Goal: Transaction & Acquisition: Purchase product/service

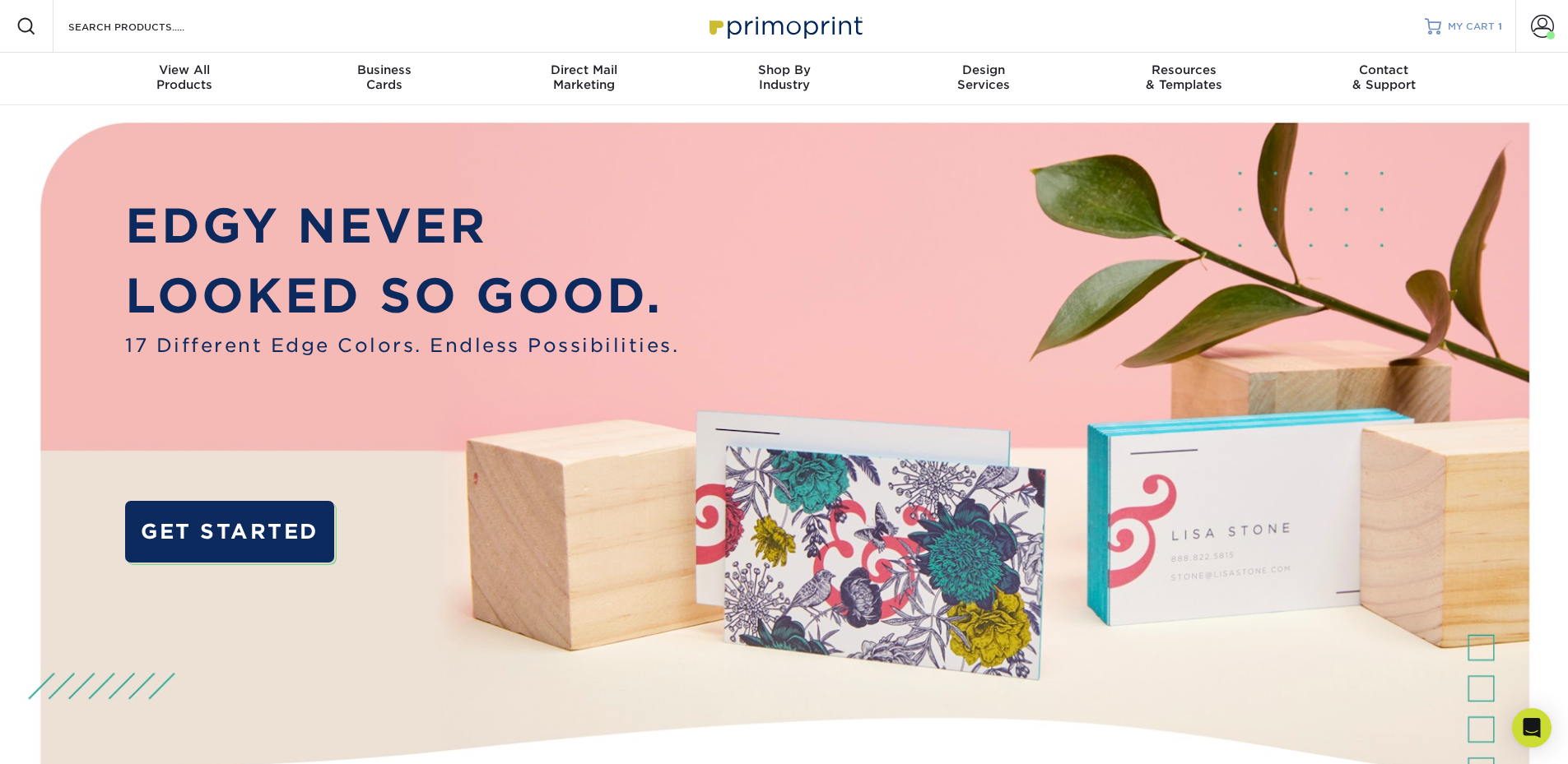
click at [1490, 26] on span "MY CART" at bounding box center [1471, 27] width 47 height 14
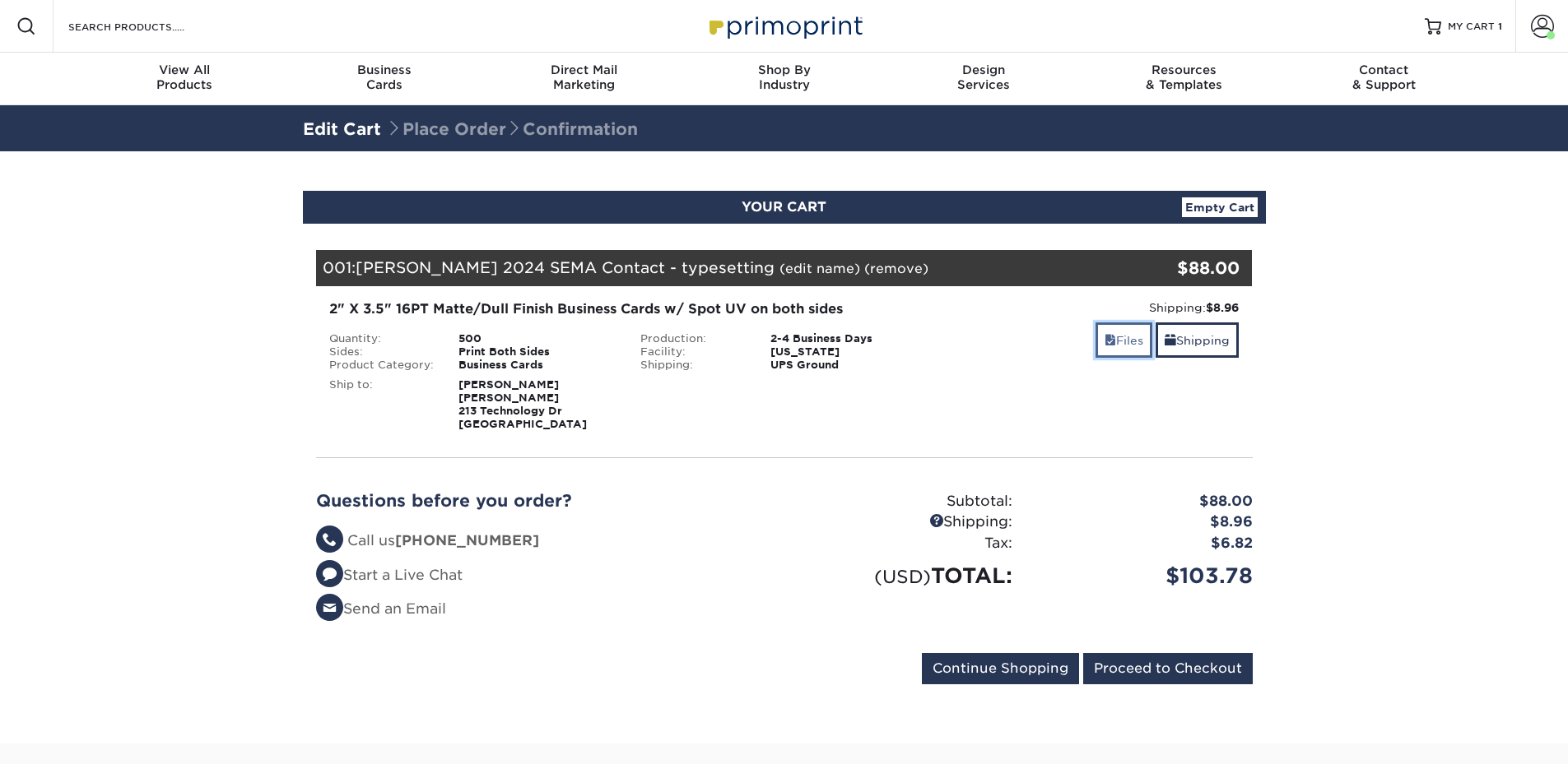
click at [1114, 348] on link "Files" at bounding box center [1123, 340] width 57 height 36
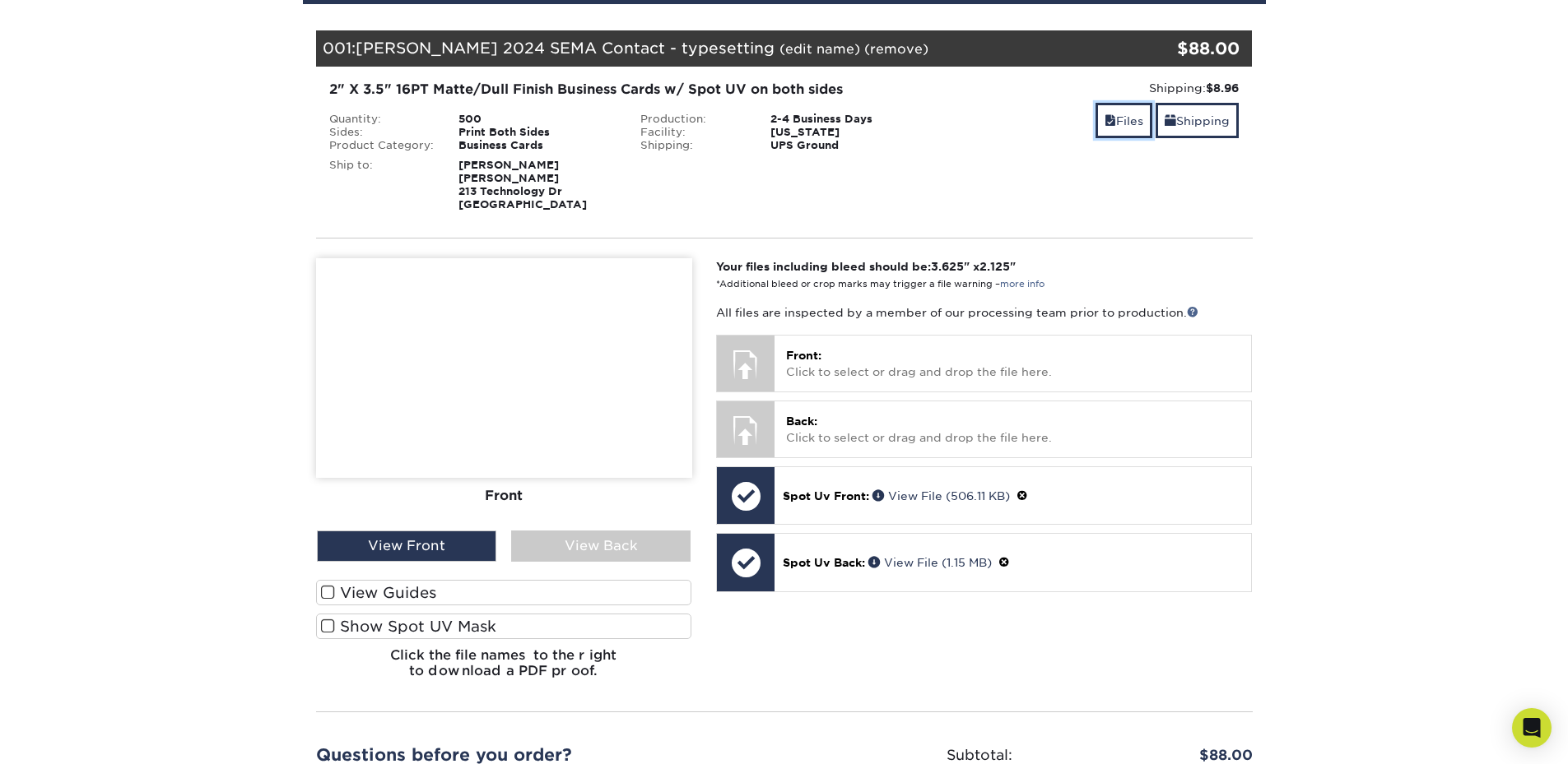
scroll to position [411, 0]
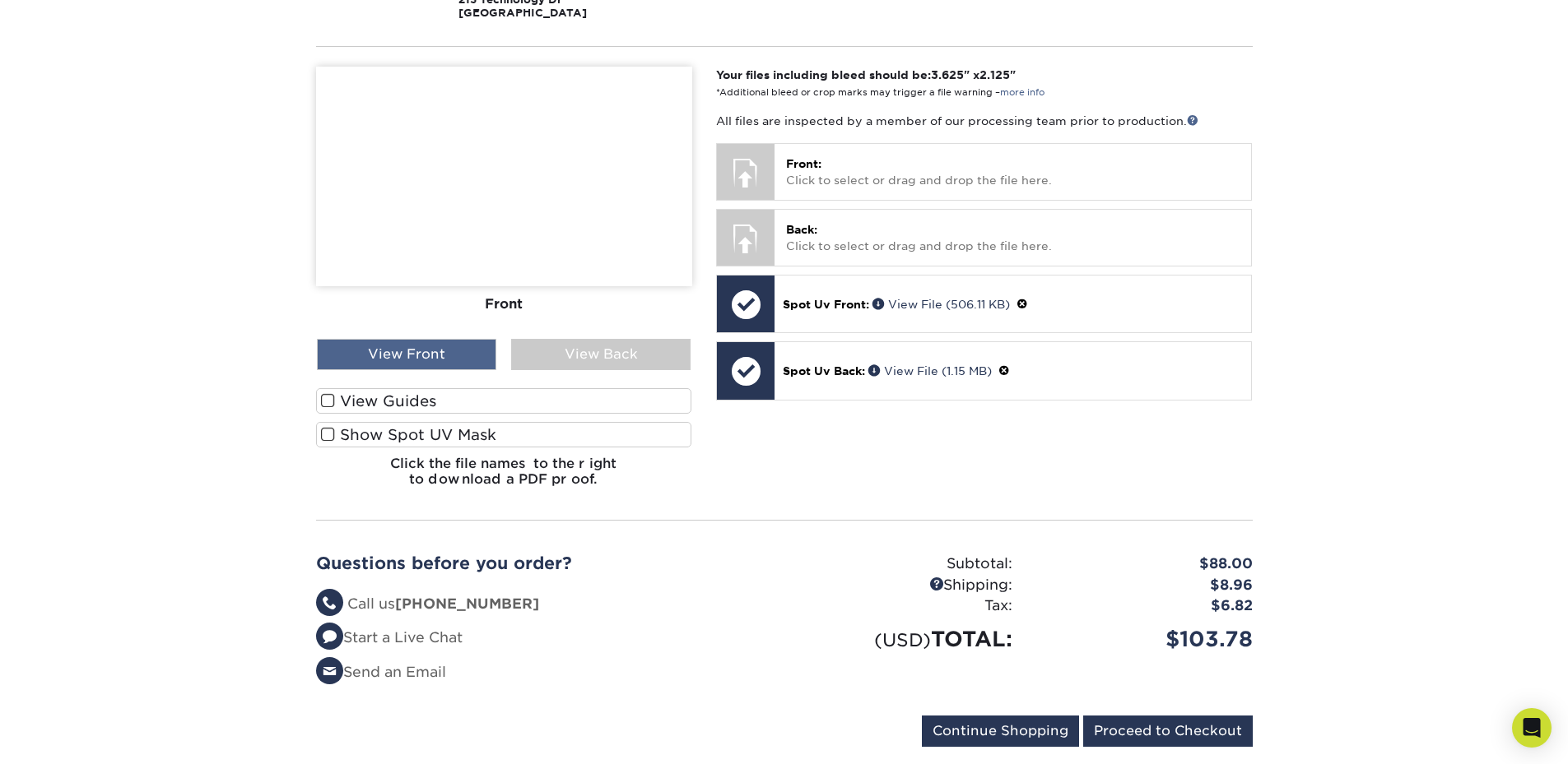
click at [408, 353] on div "View Front" at bounding box center [407, 355] width 180 height 31
click at [594, 354] on div "View Back" at bounding box center [601, 355] width 180 height 31
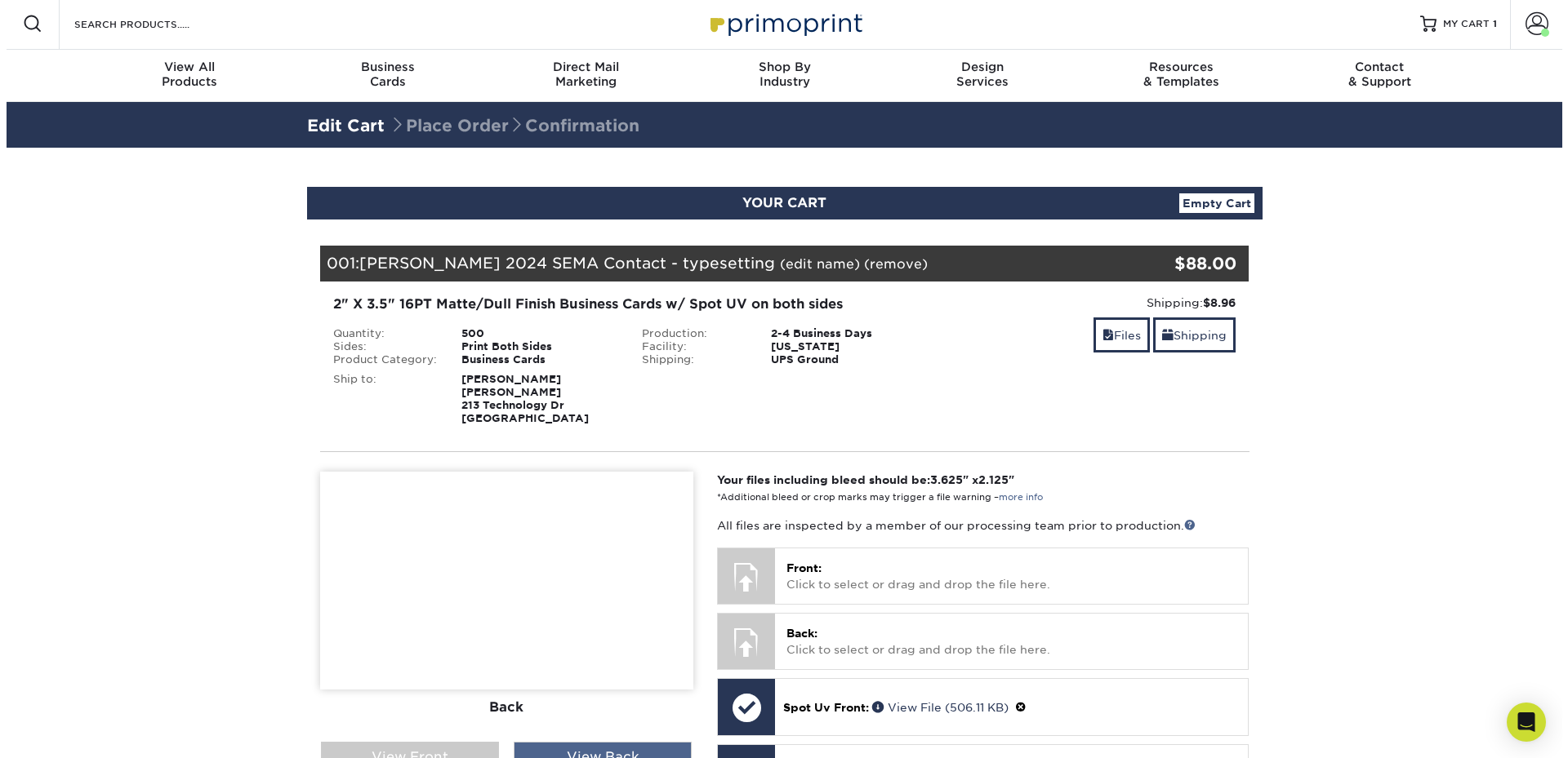
scroll to position [0, 0]
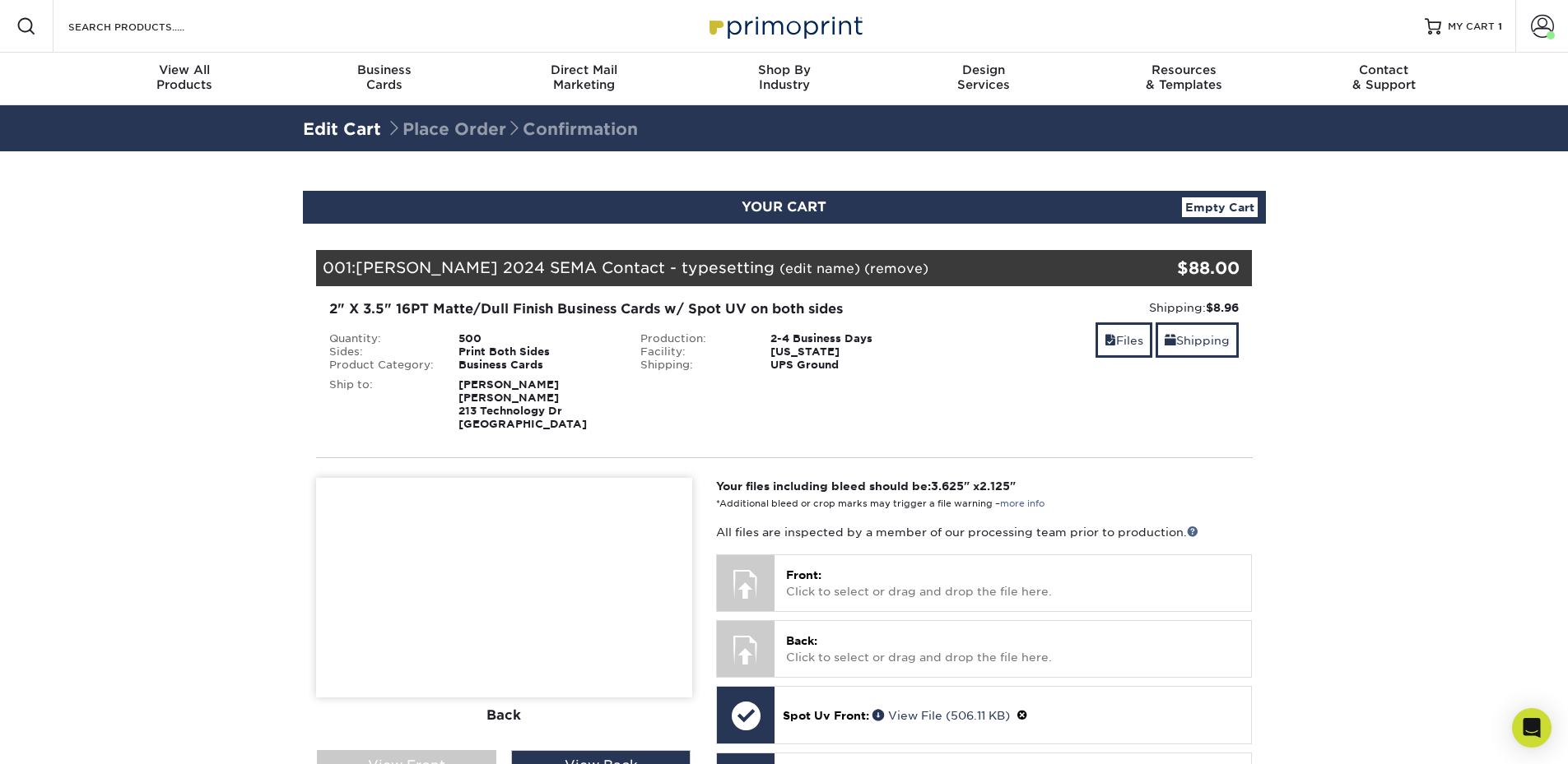
click at [779, 264] on link "(edit name)" at bounding box center [819, 268] width 81 height 16
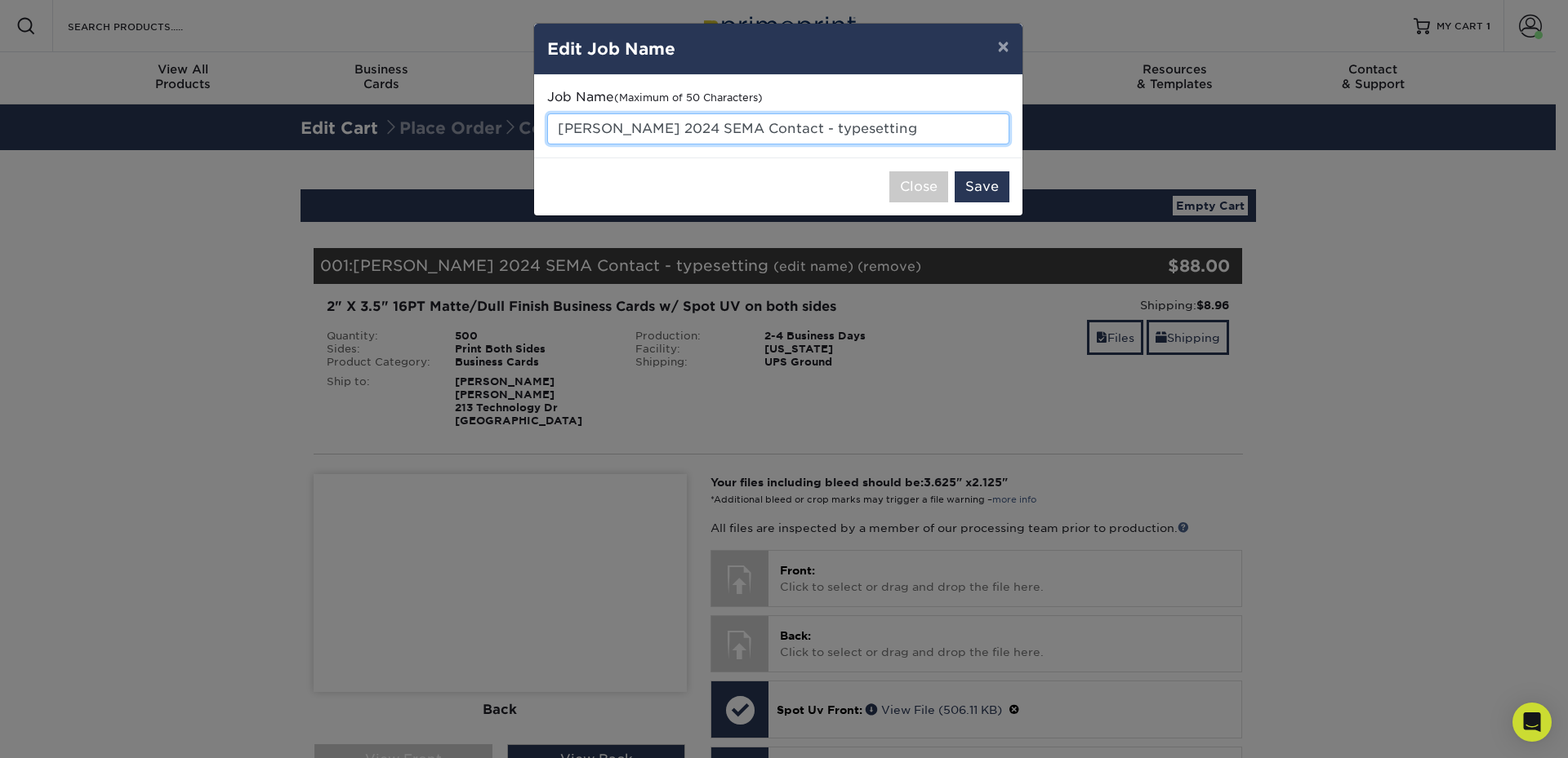
click at [656, 129] on input "Meguiar's 2024 SEMA Contact - typesetting" at bounding box center [778, 129] width 463 height 31
type input "[PERSON_NAME] 2025 SEMA Contact - typesetting"
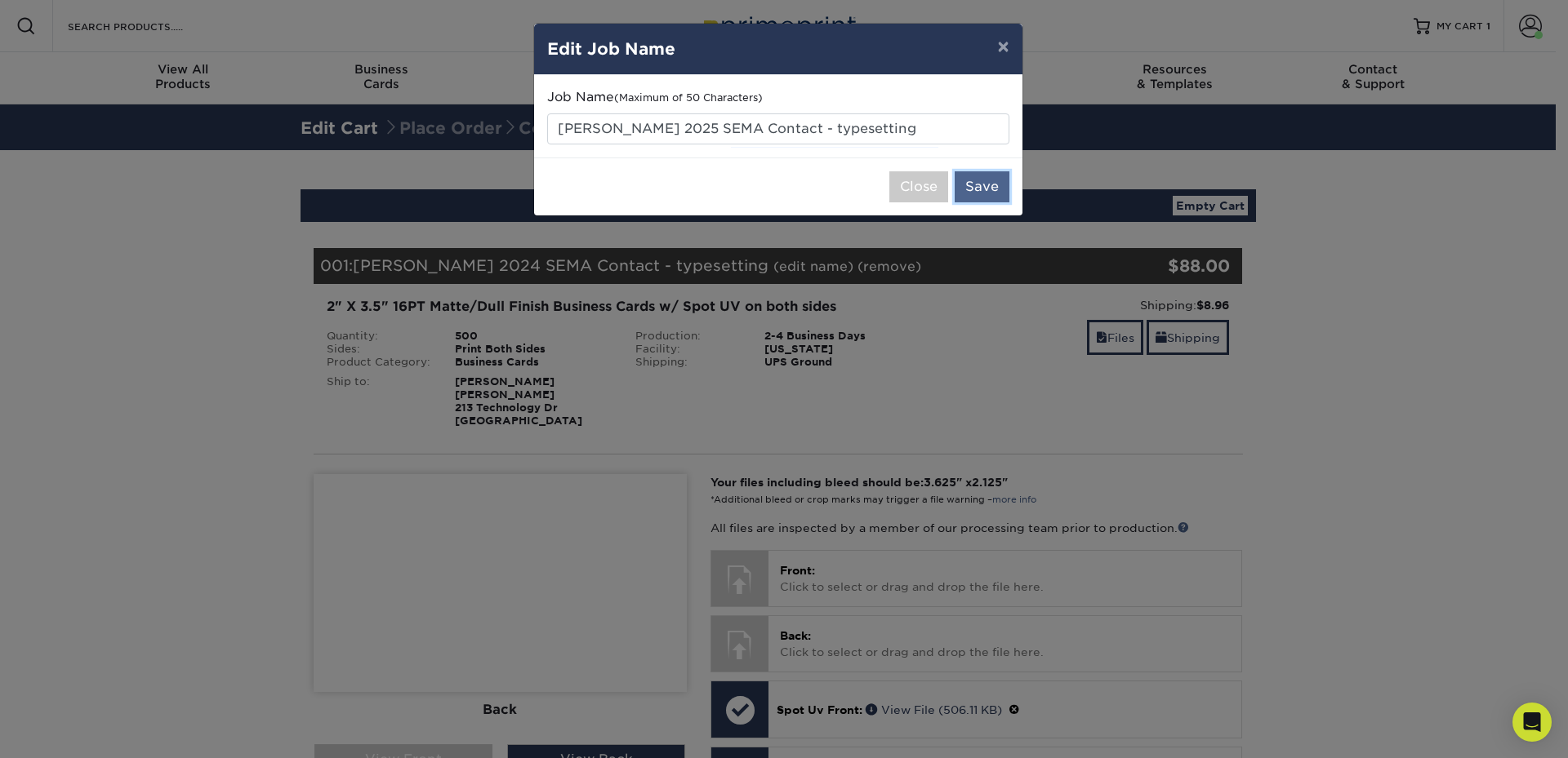
click at [978, 192] on button "Save" at bounding box center [982, 187] width 54 height 31
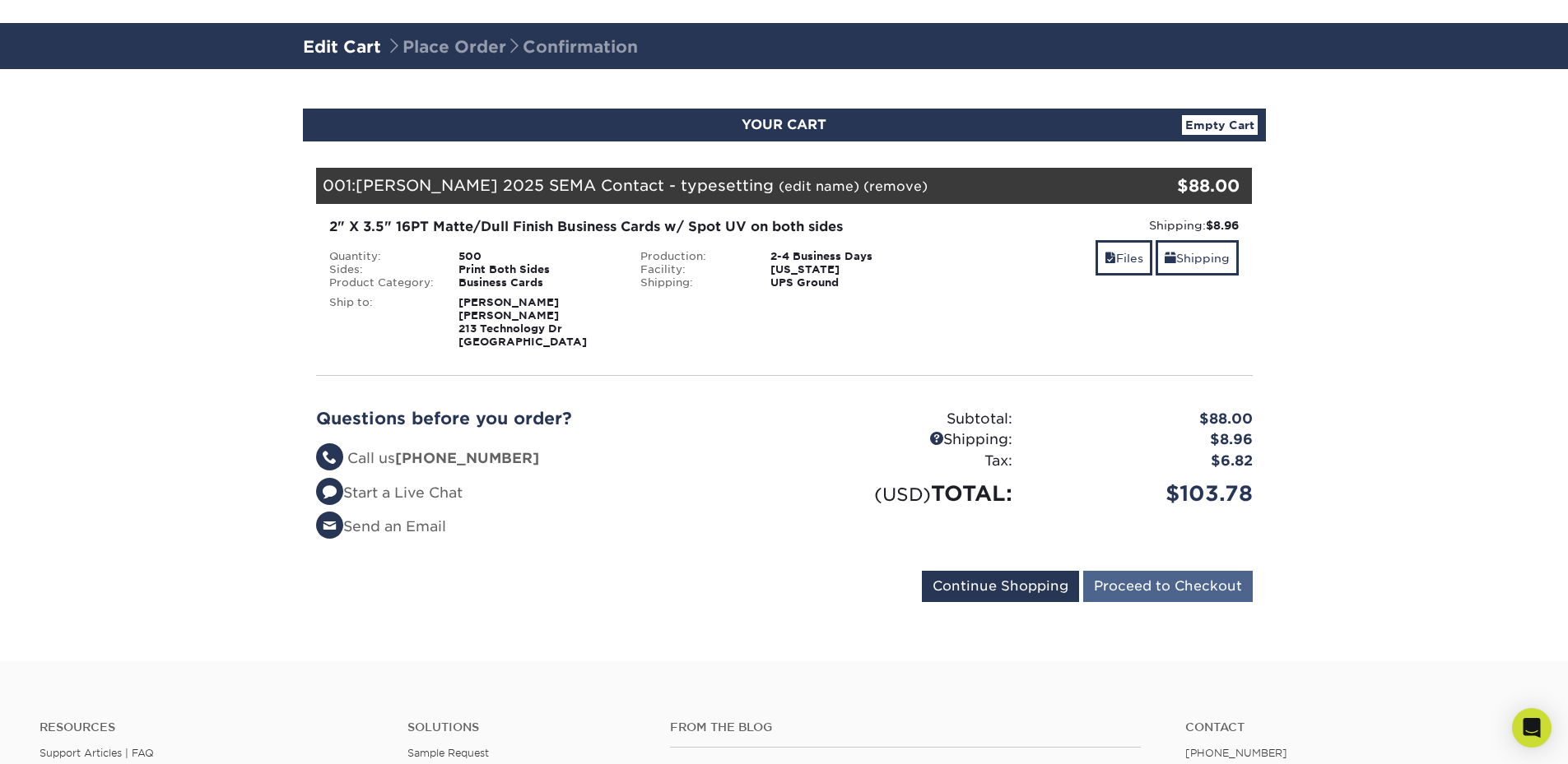
scroll to position [165, 0]
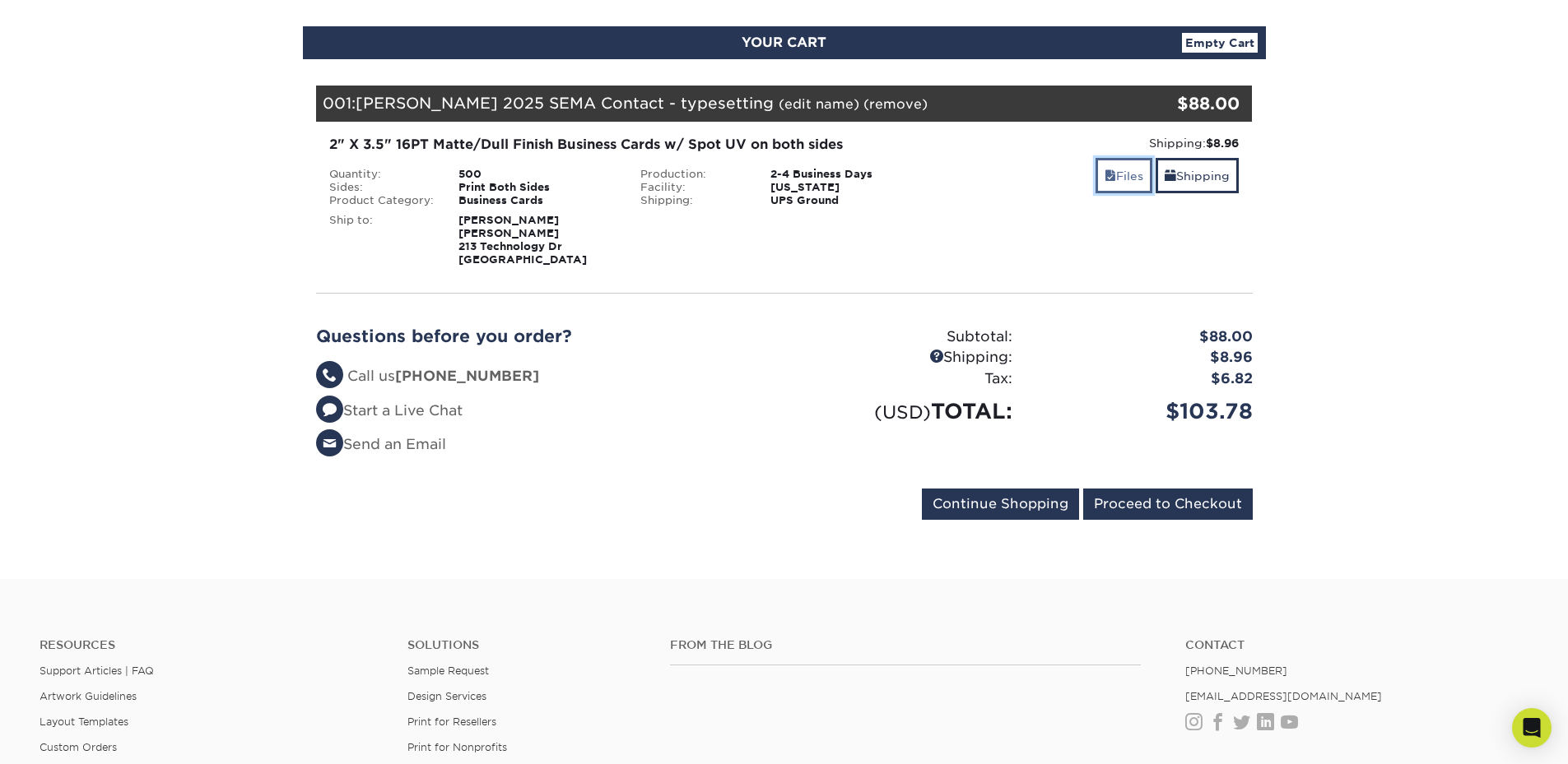
click at [1097, 174] on link "Files" at bounding box center [1123, 175] width 57 height 36
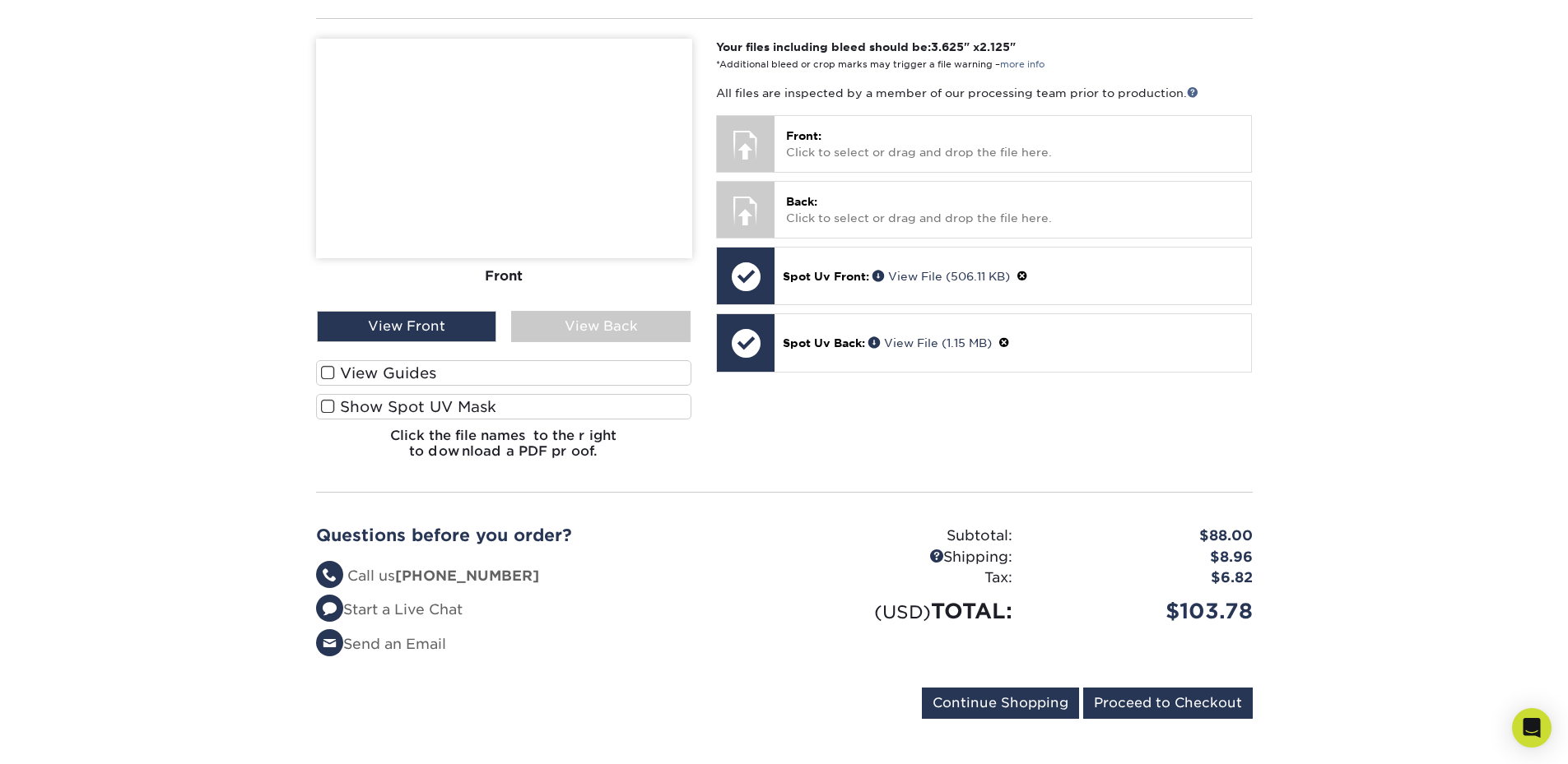
scroll to position [411, 0]
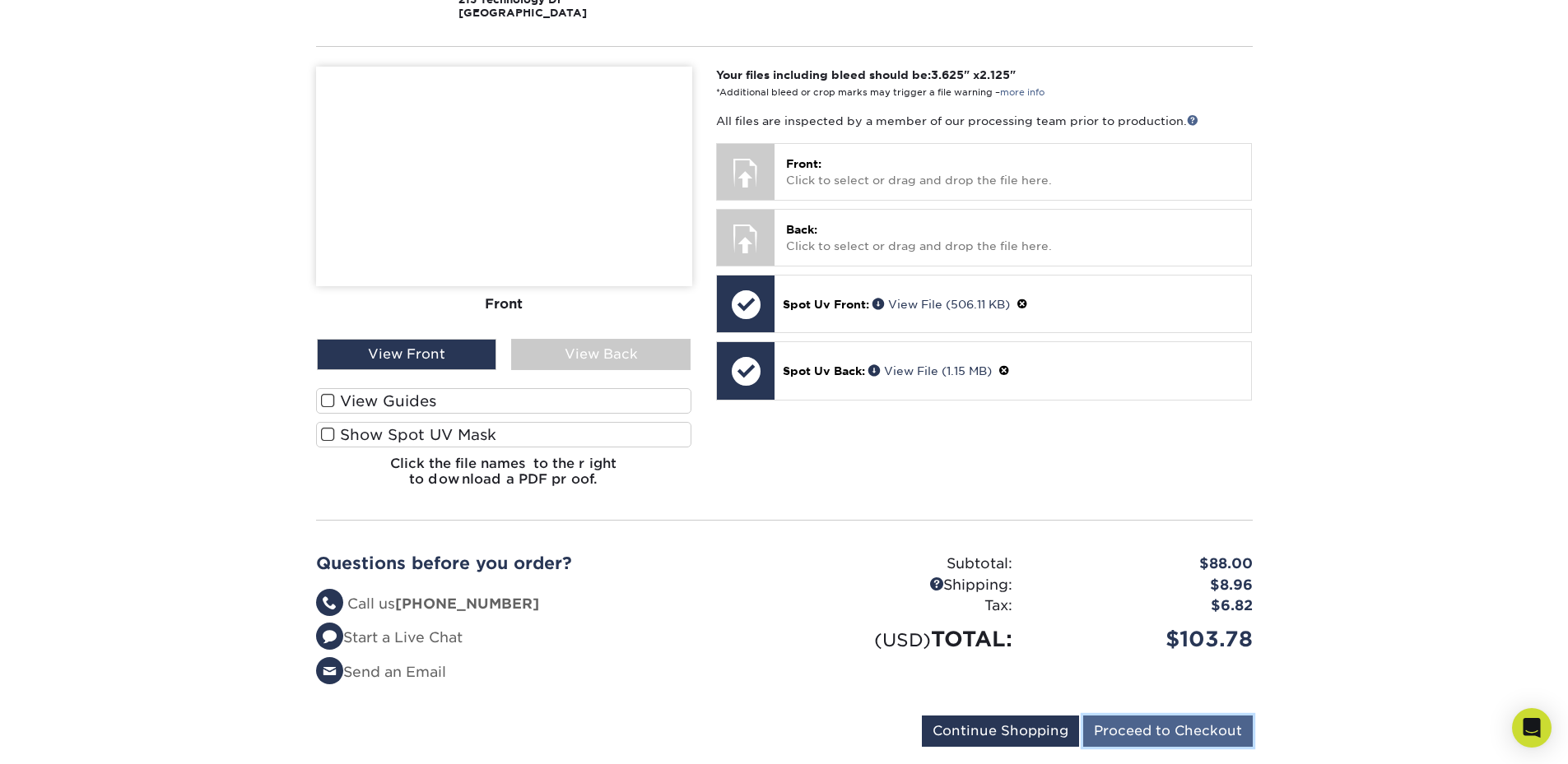
click at [1186, 724] on input "Proceed to Checkout" at bounding box center [1168, 732] width 170 height 31
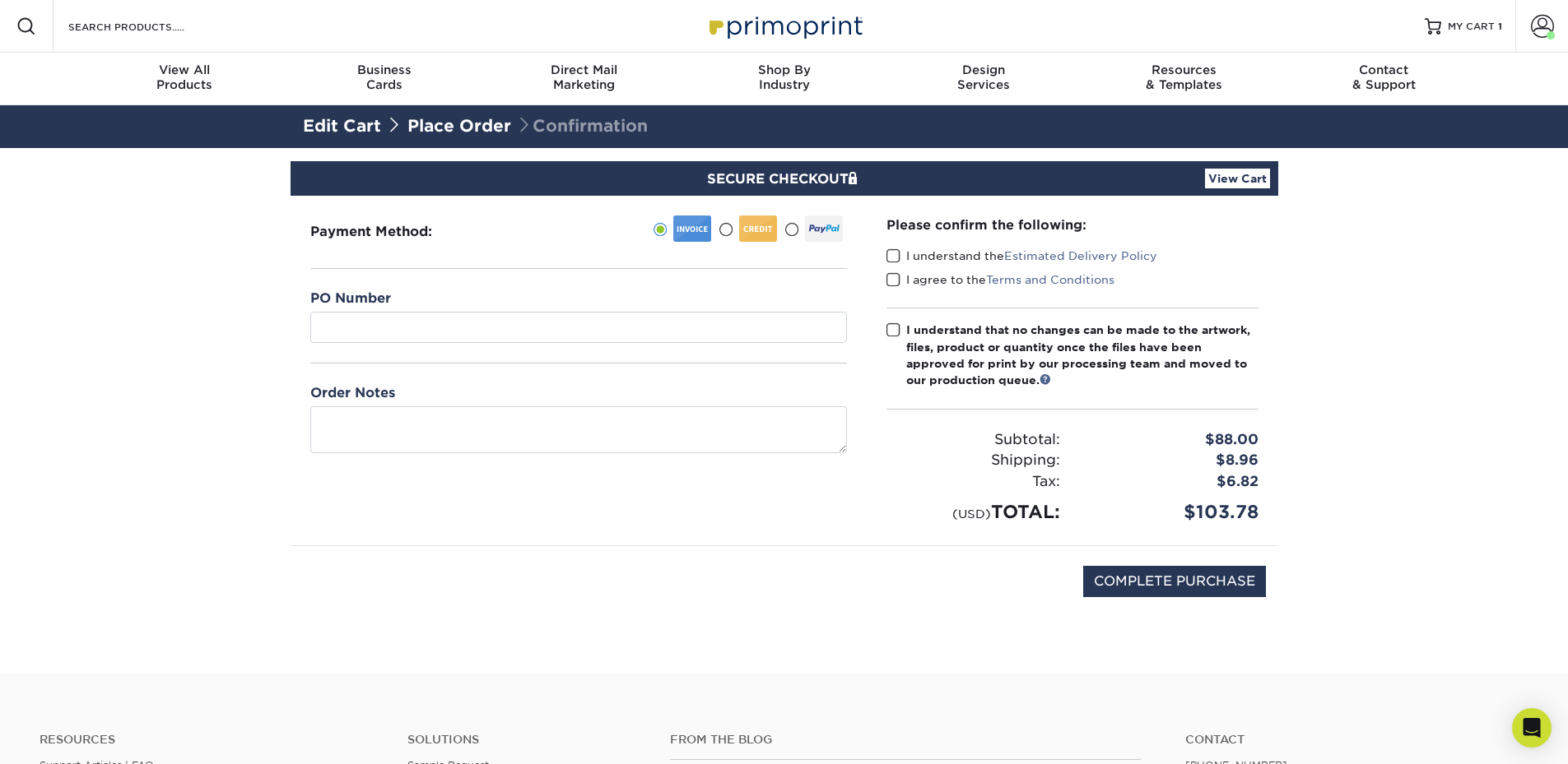
click at [892, 334] on span at bounding box center [893, 330] width 14 height 16
click at [0, 0] on input "I understand that no changes can be made to the artwork, files, product or quan…" at bounding box center [0, 0] width 0 height 0
click at [892, 258] on span at bounding box center [893, 256] width 14 height 16
click at [0, 0] on input "I understand the Estimated Delivery Policy" at bounding box center [0, 0] width 0 height 0
click at [896, 280] on span at bounding box center [893, 281] width 14 height 16
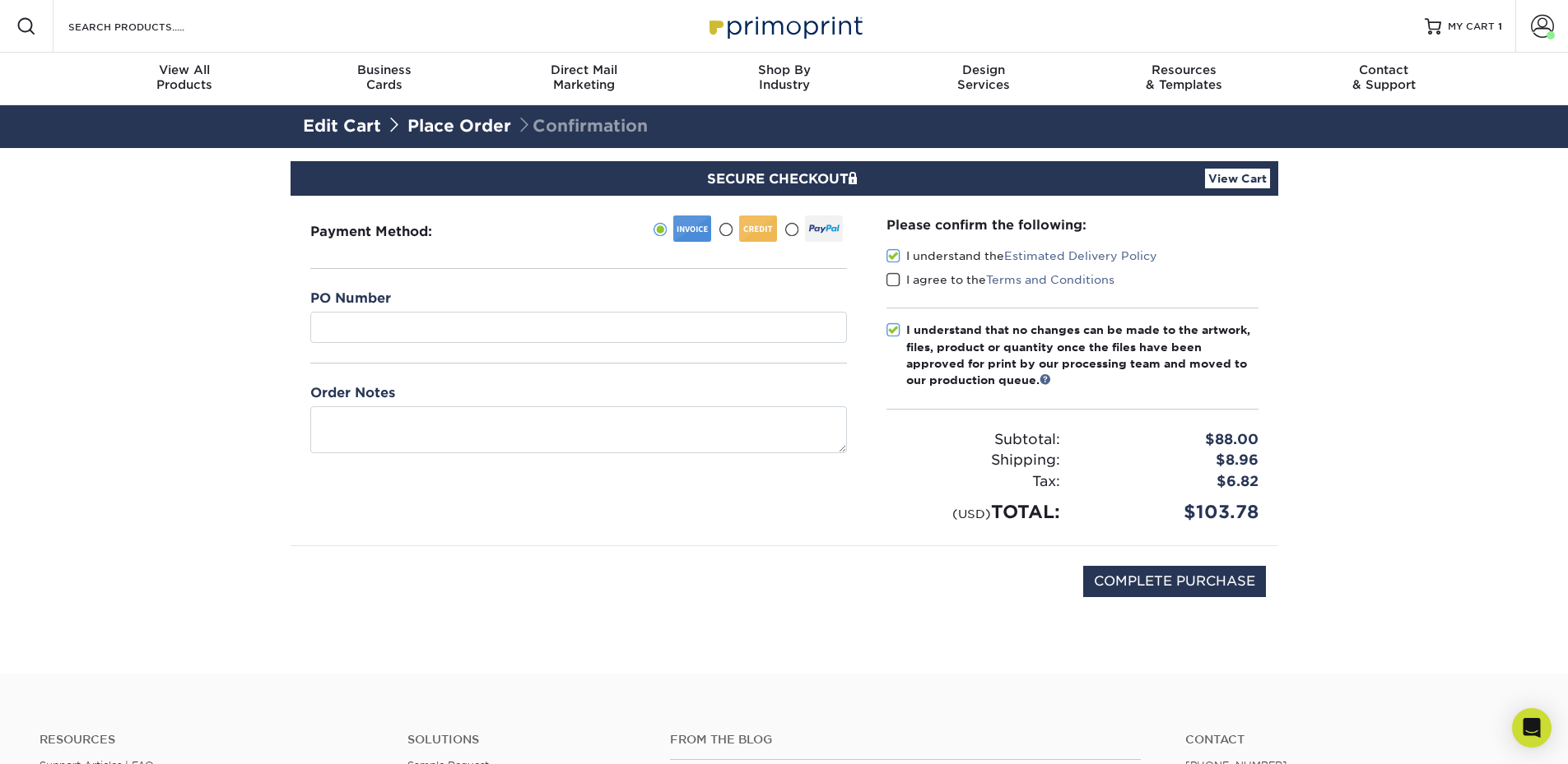
click at [0, 0] on input "I agree to the Terms and Conditions" at bounding box center [0, 0] width 0 height 0
click at [1128, 576] on input "COMPLETE PURCHASE" at bounding box center [1175, 582] width 183 height 31
type input "PROCESSING, PLEASE WAIT..."
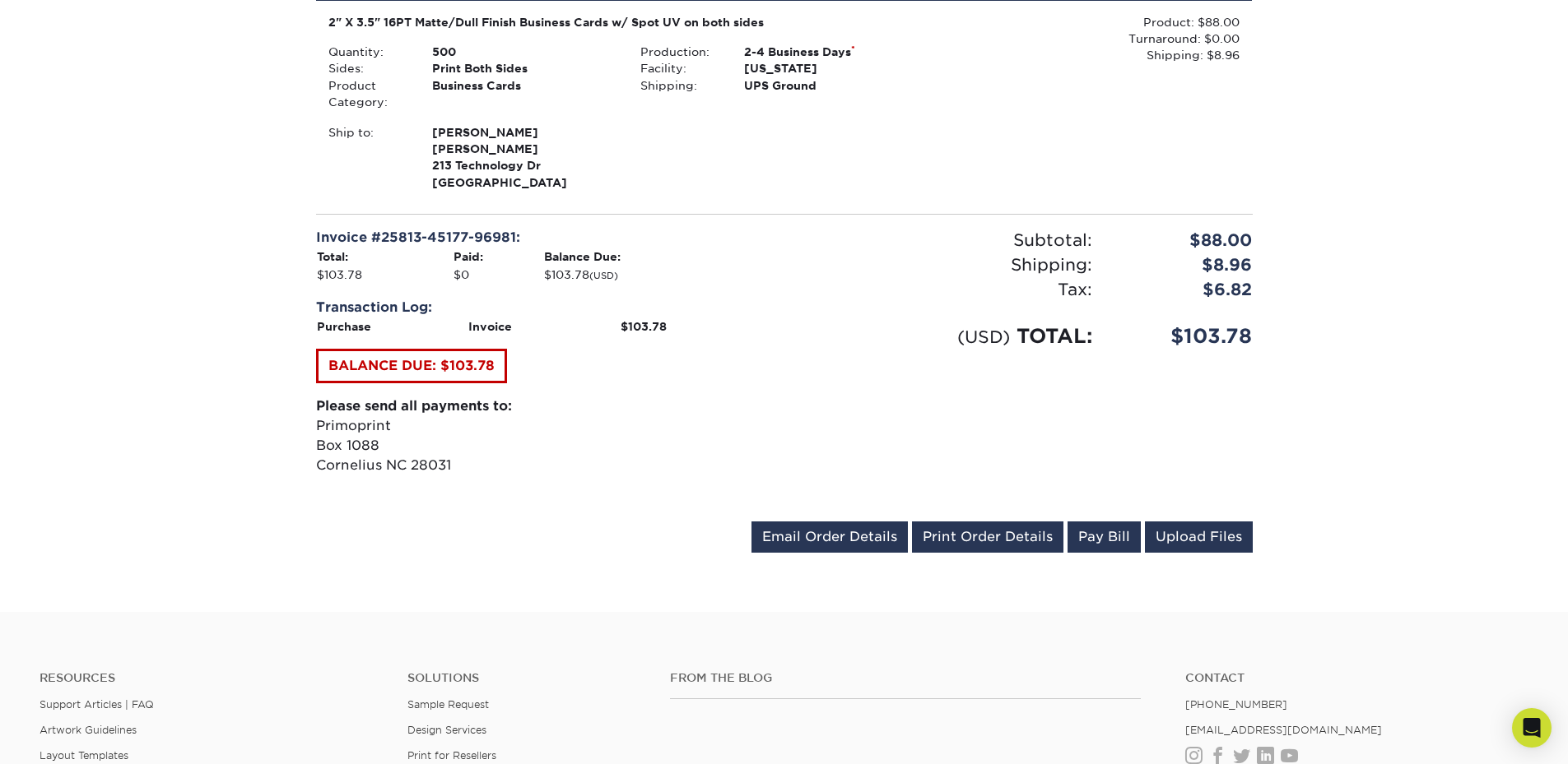
scroll to position [494, 0]
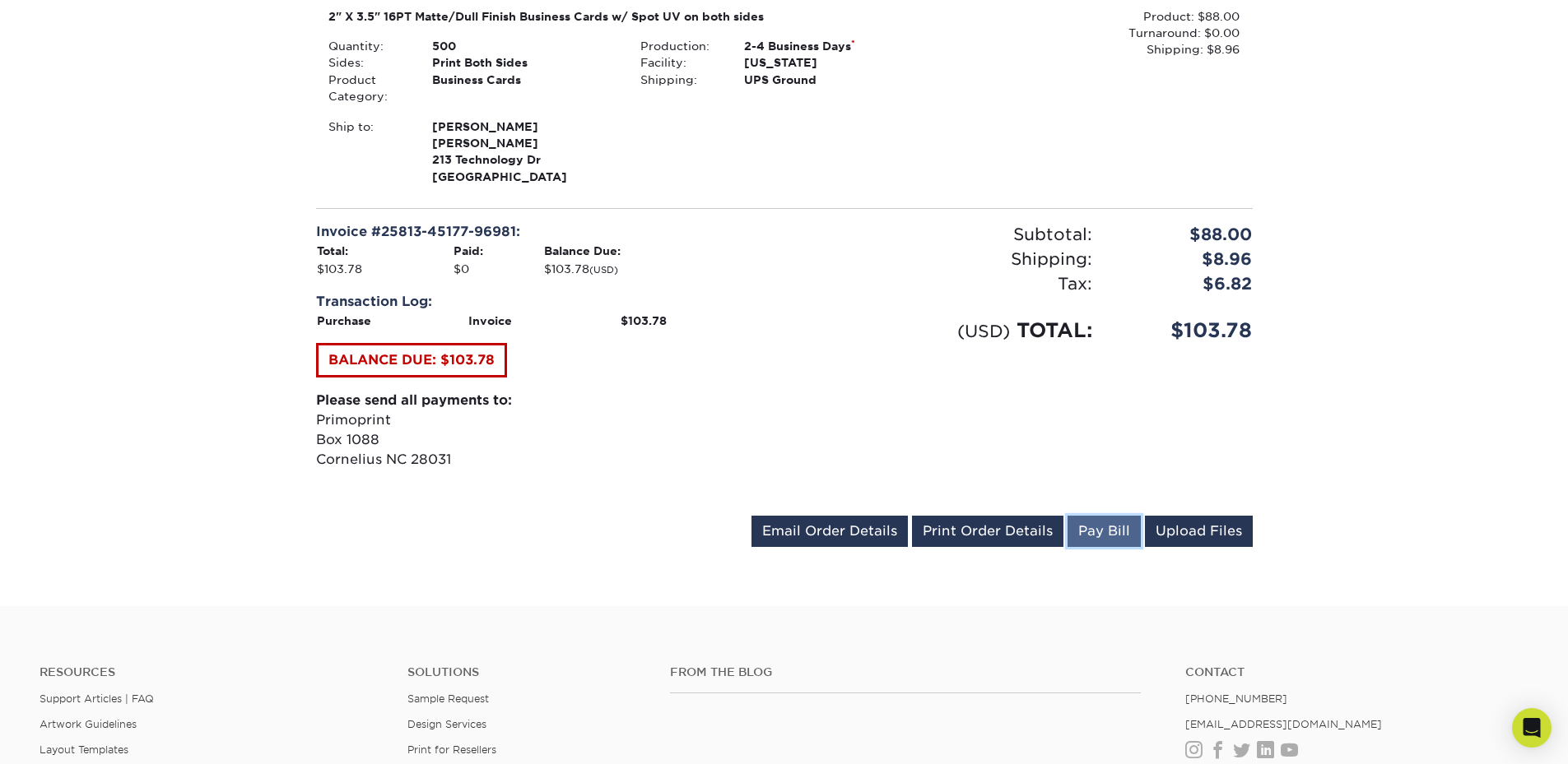
click at [1077, 532] on link "Pay Bill" at bounding box center [1104, 531] width 73 height 31
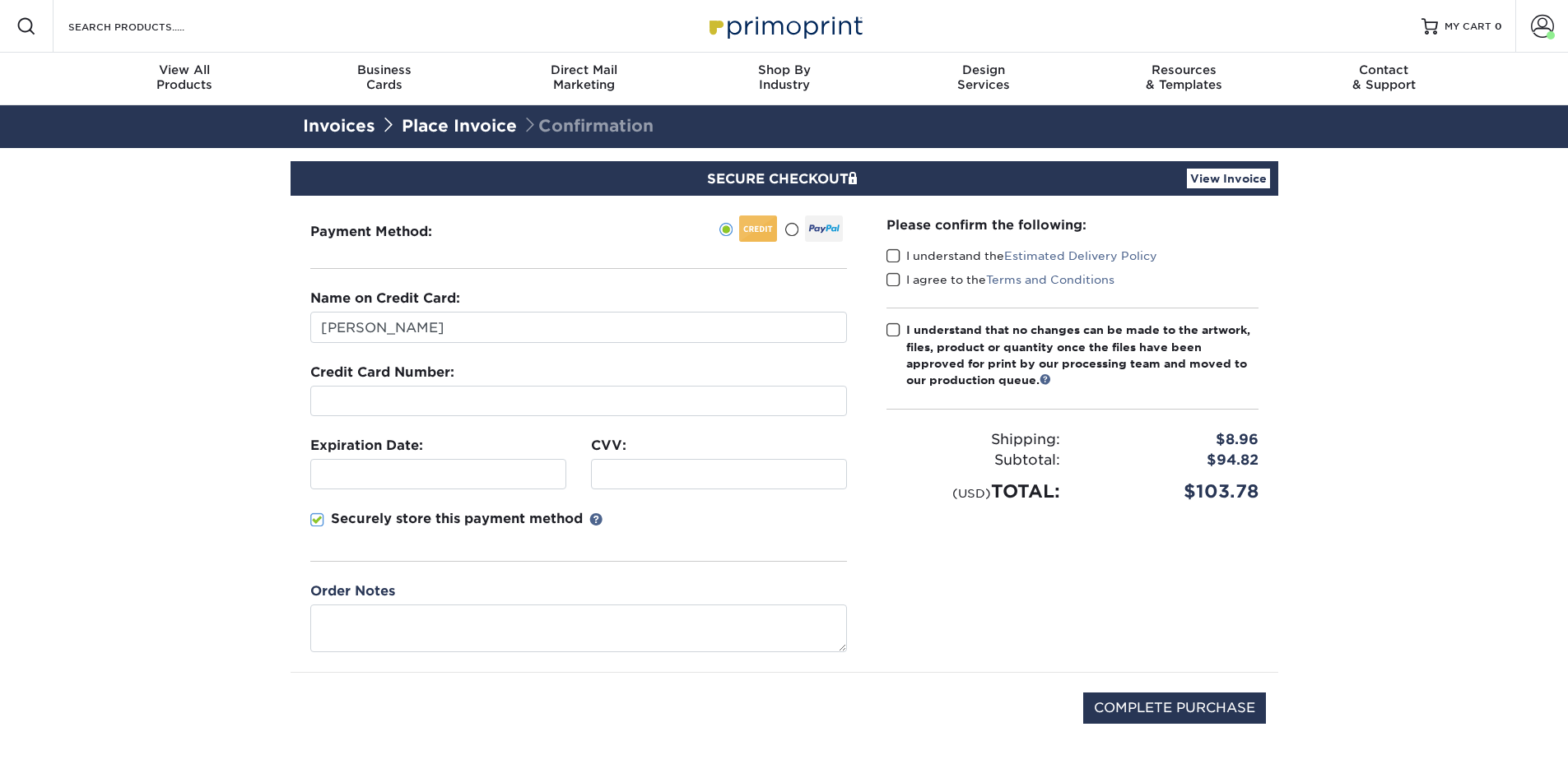
click at [1219, 174] on link "View Invoice" at bounding box center [1228, 179] width 83 height 20
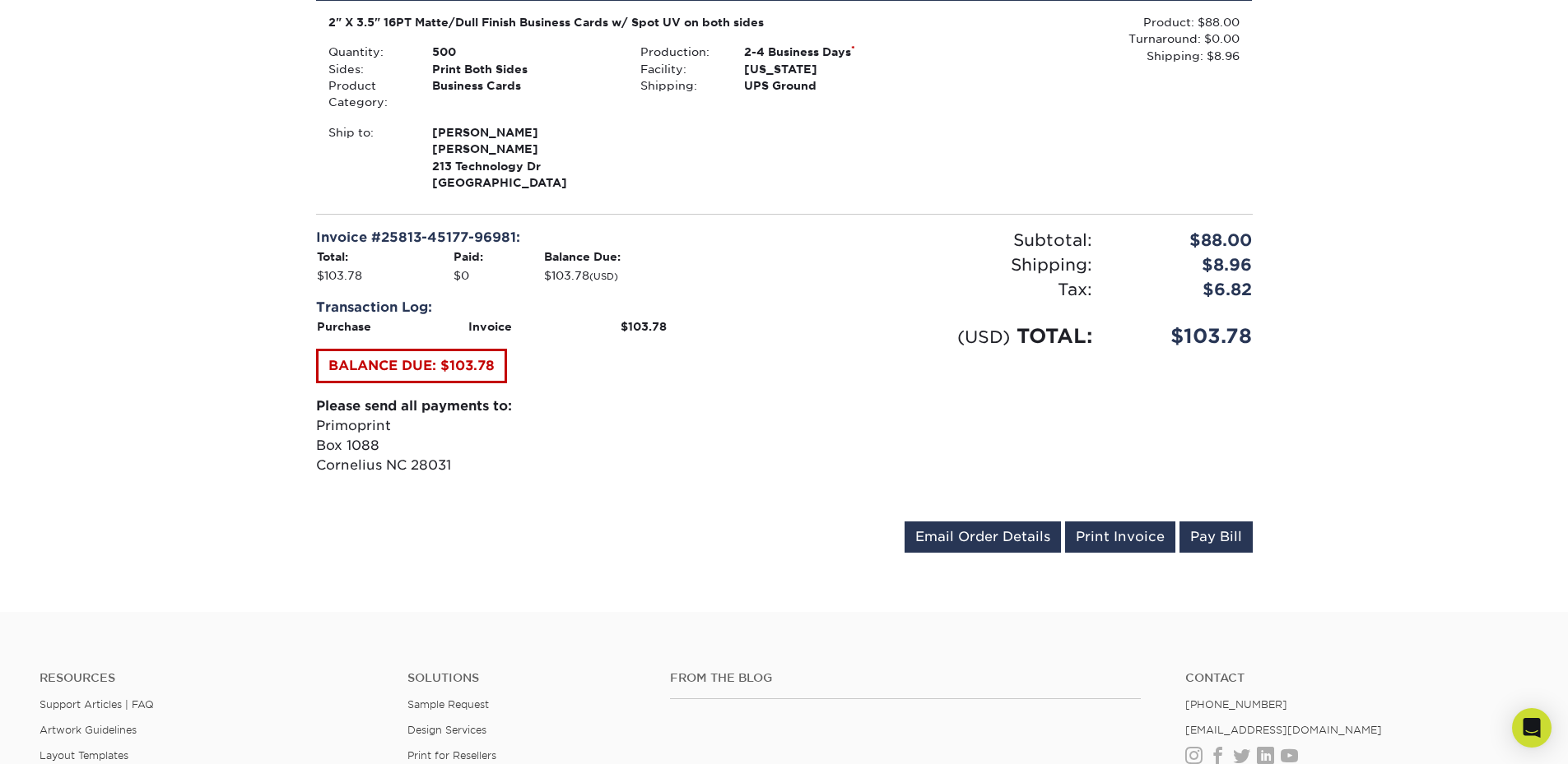
scroll to position [329, 0]
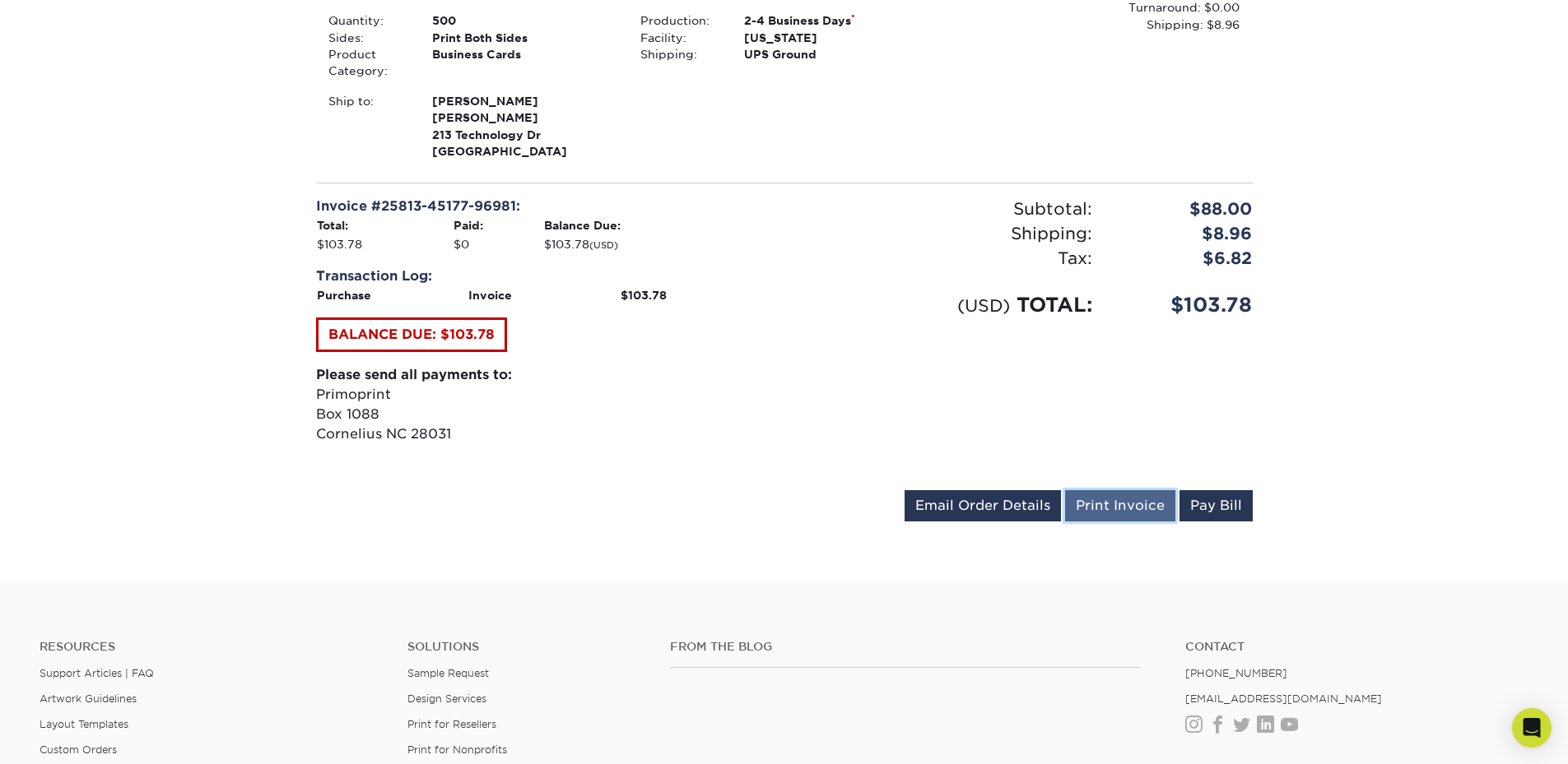
click at [1093, 511] on link "Print Invoice" at bounding box center [1120, 506] width 111 height 31
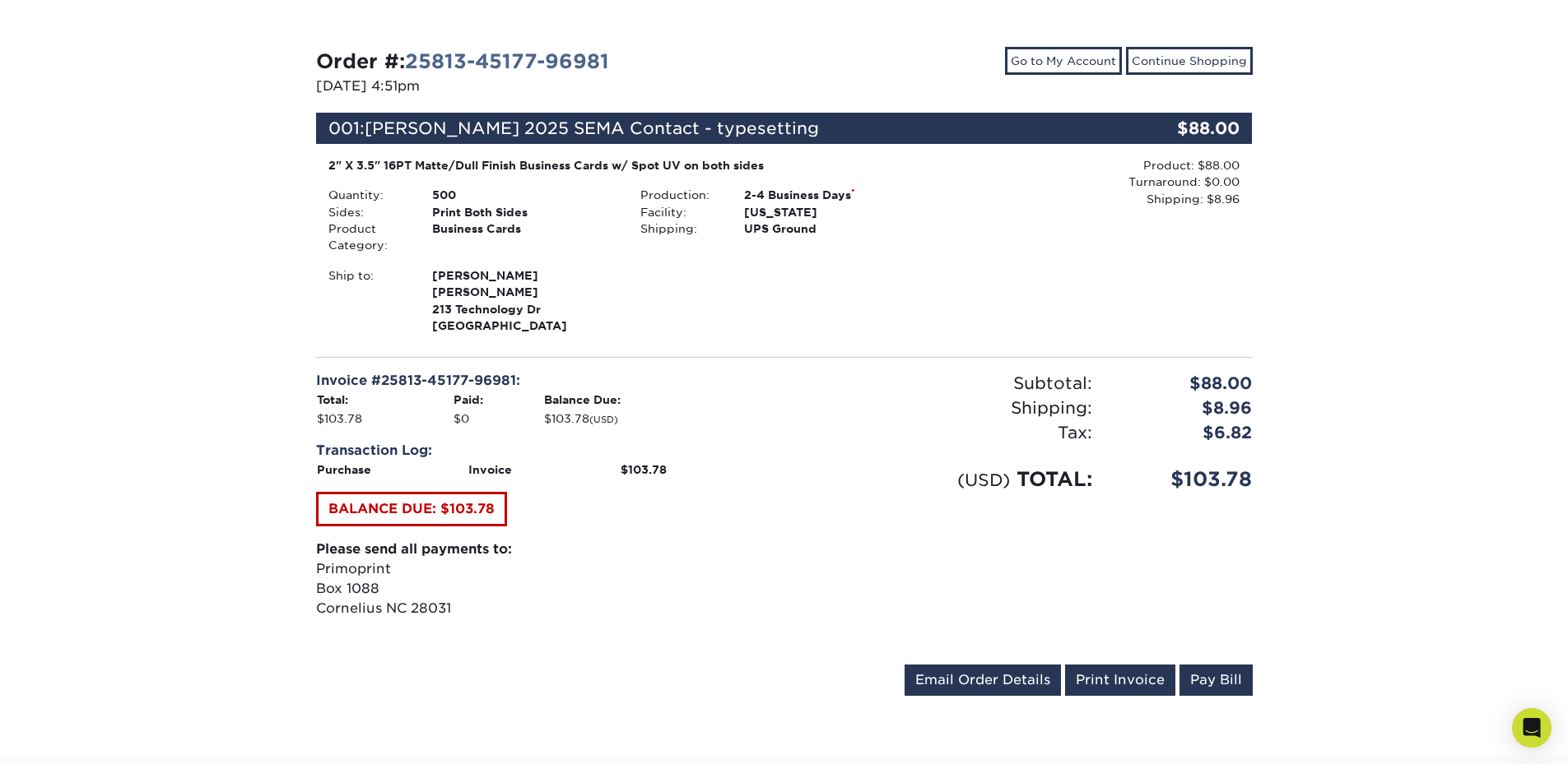
scroll to position [247, 0]
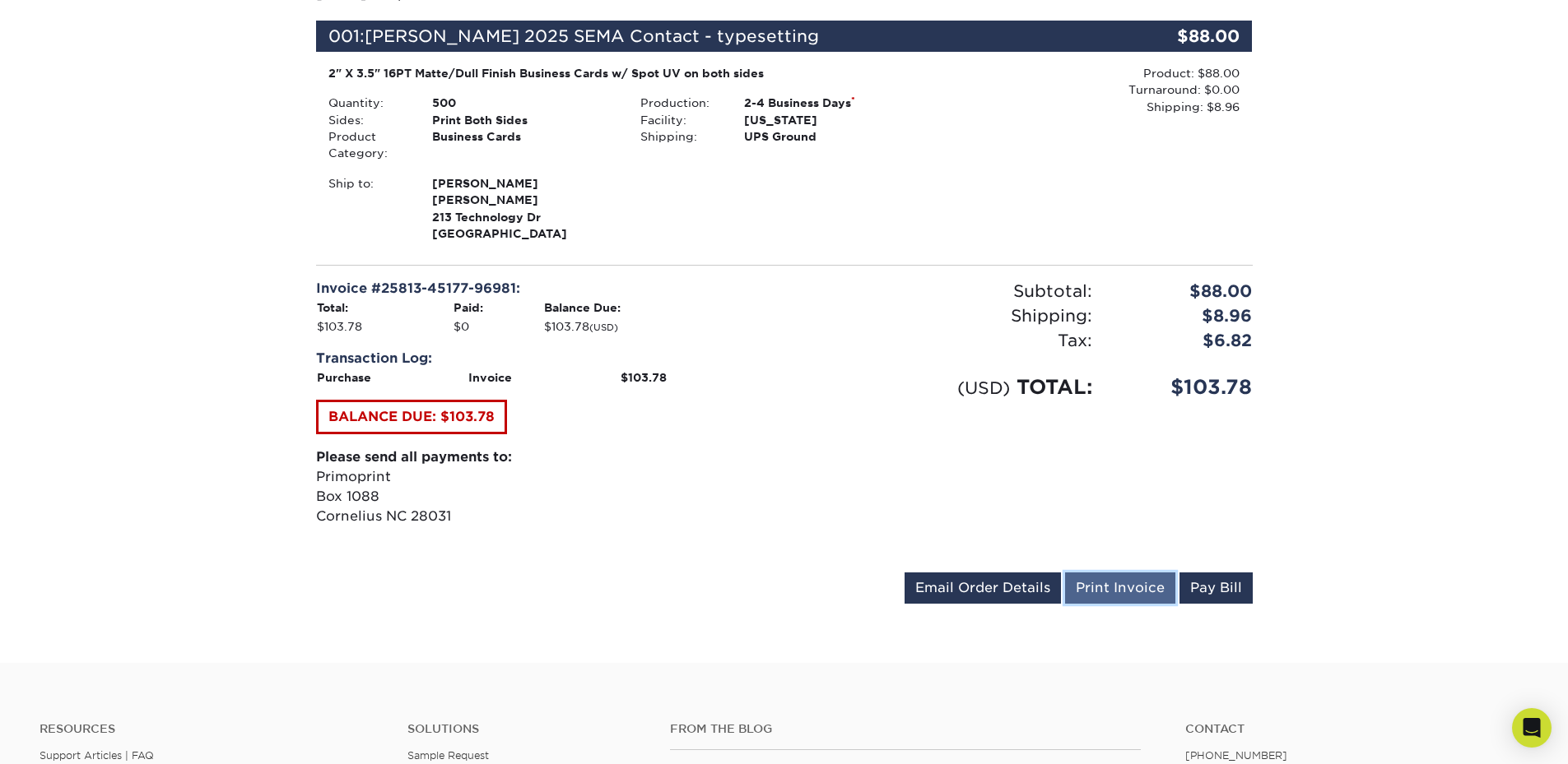
click at [1110, 592] on link "Print Invoice" at bounding box center [1120, 588] width 111 height 31
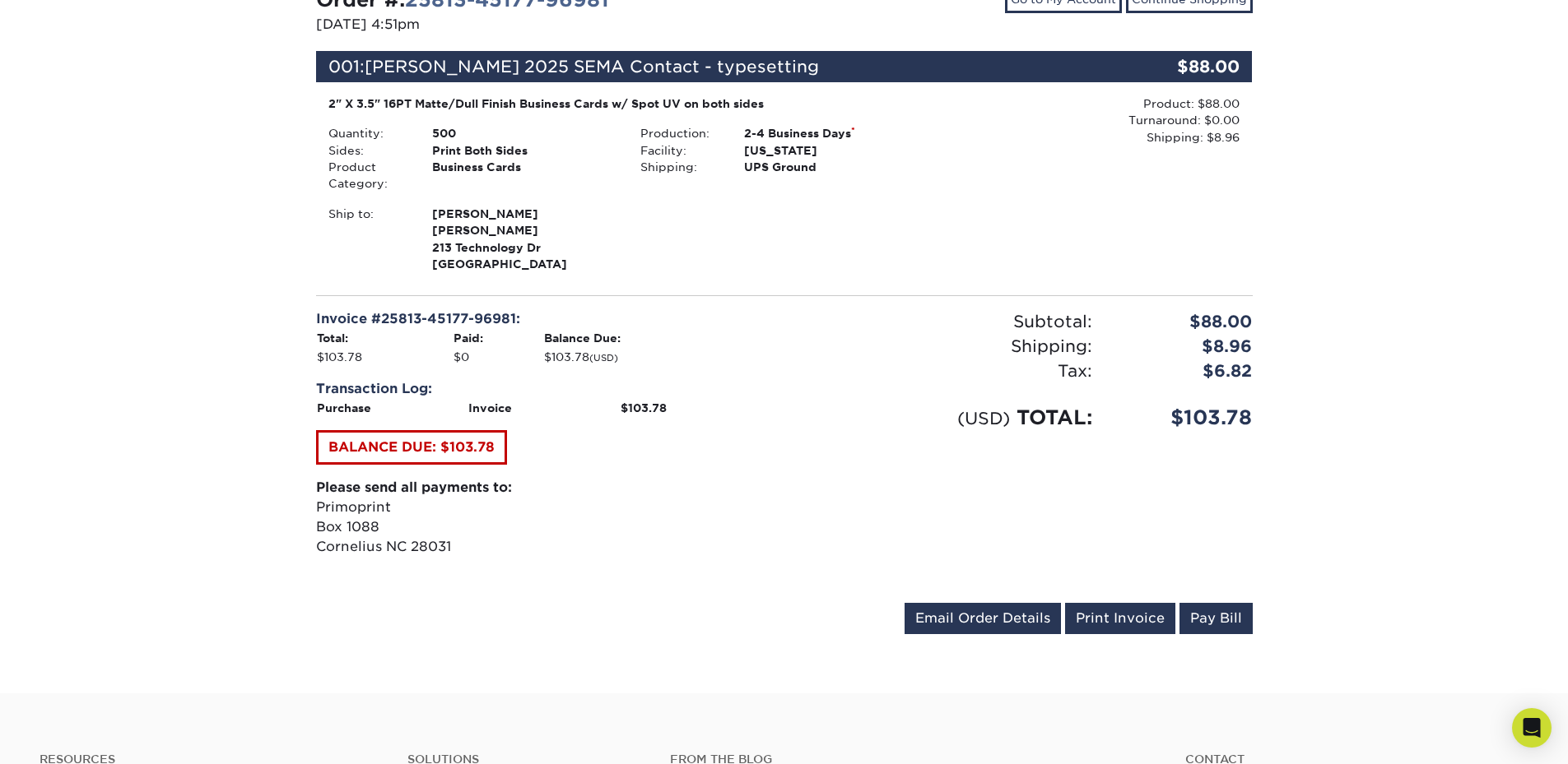
scroll to position [0, 0]
